Goal: Check status: Check status

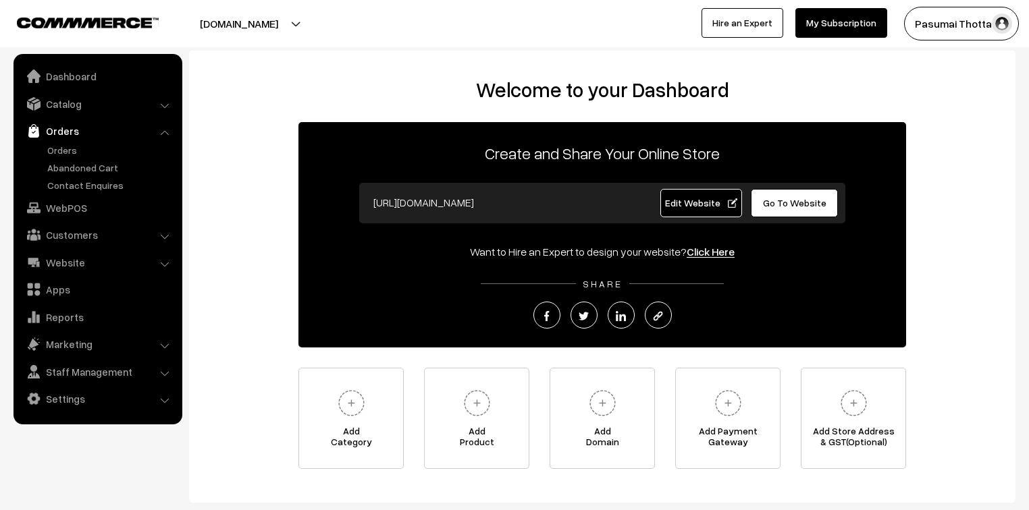
click at [43, 154] on ul "Orders" at bounding box center [98, 167] width 162 height 49
click at [47, 155] on link "Orders" at bounding box center [111, 150] width 134 height 14
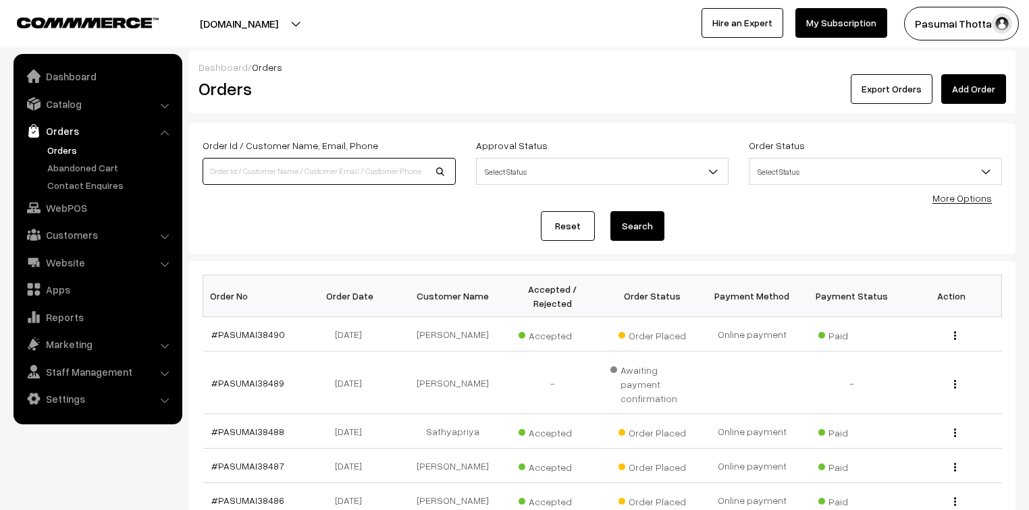
click at [220, 161] on input at bounding box center [329, 171] width 253 height 27
type input "38469"
click at [610, 211] on button "Search" at bounding box center [637, 226] width 54 height 30
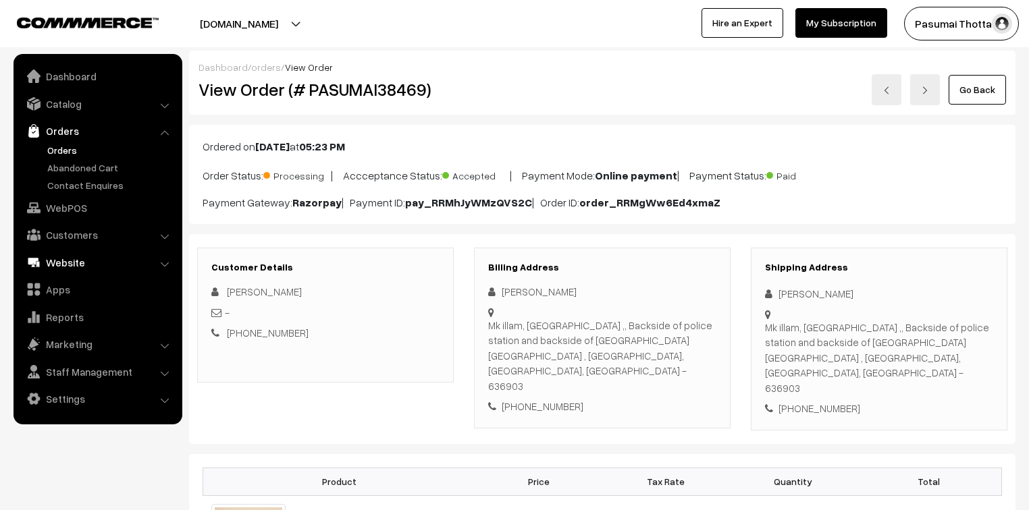
click at [79, 259] on link "Website" at bounding box center [97, 262] width 161 height 24
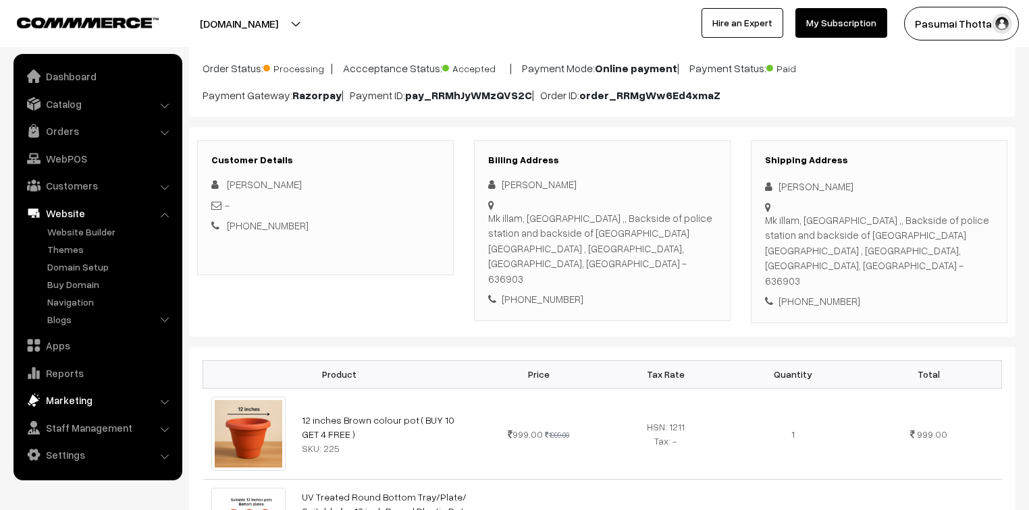
scroll to position [108, 0]
click at [91, 456] on link "Settings" at bounding box center [97, 455] width 161 height 24
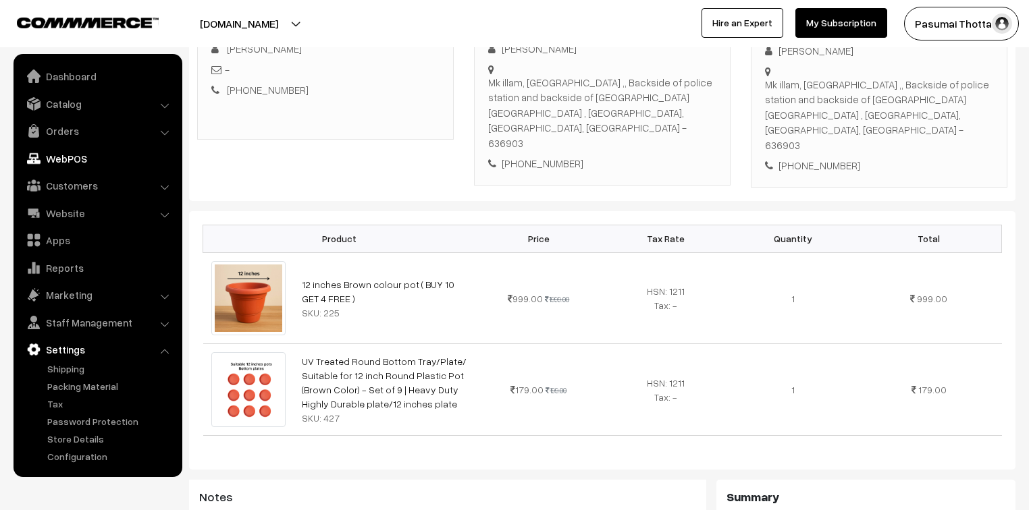
scroll to position [228, 0]
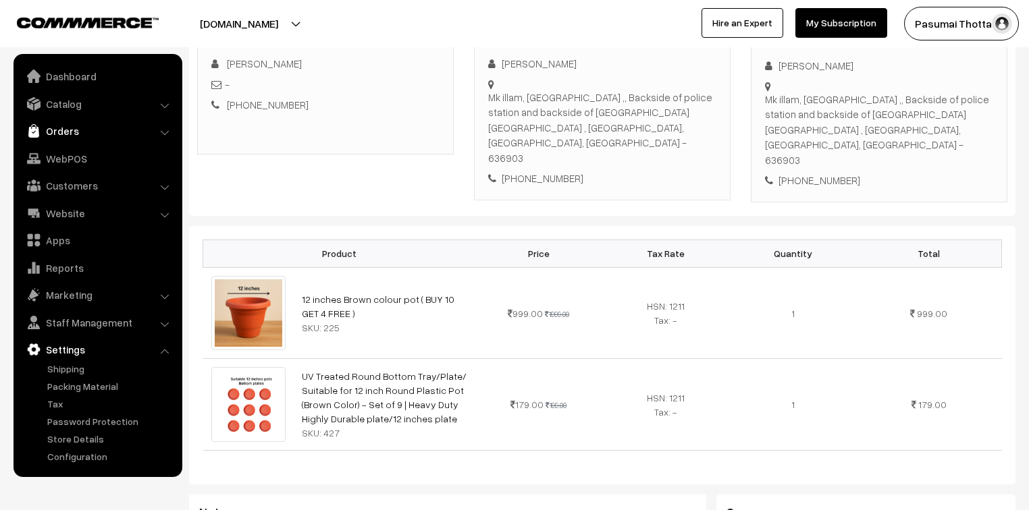
click at [51, 134] on link "Orders" at bounding box center [97, 131] width 161 height 24
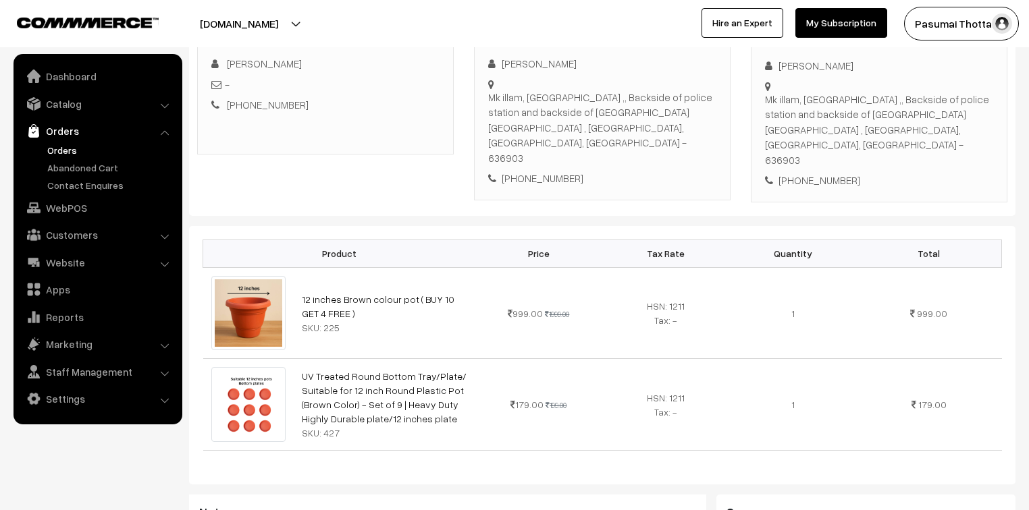
click at [43, 149] on ul "Orders" at bounding box center [98, 167] width 162 height 49
click at [51, 151] on link "Orders" at bounding box center [111, 150] width 134 height 14
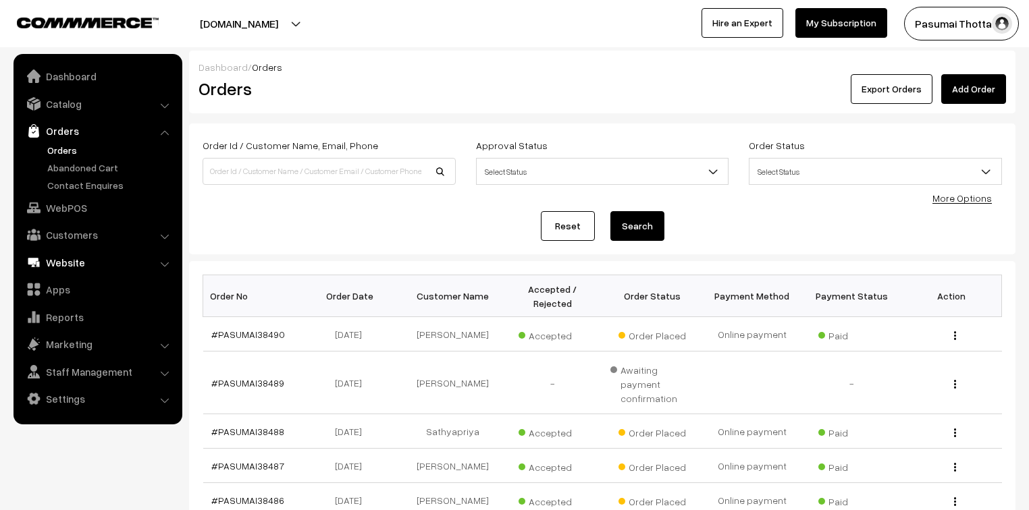
click at [76, 258] on link "Website" at bounding box center [97, 262] width 161 height 24
